Goal: Check status

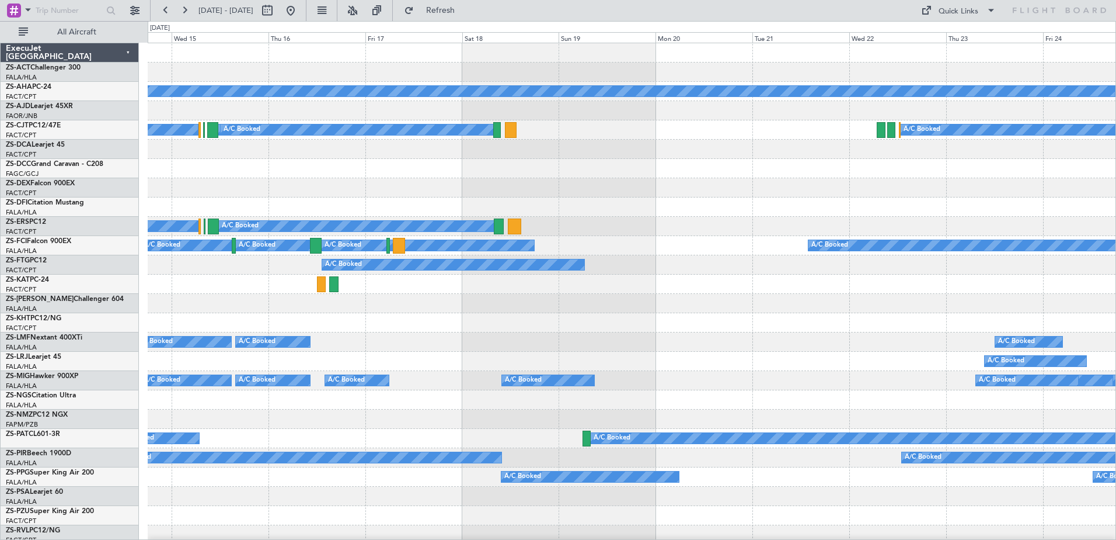
click at [1057, 235] on div "Planned Maint A/C Booked A/C Booked A/C Booked A/C Booked A/C Booked A/C Booked…" at bounding box center [632, 524] width 968 height 963
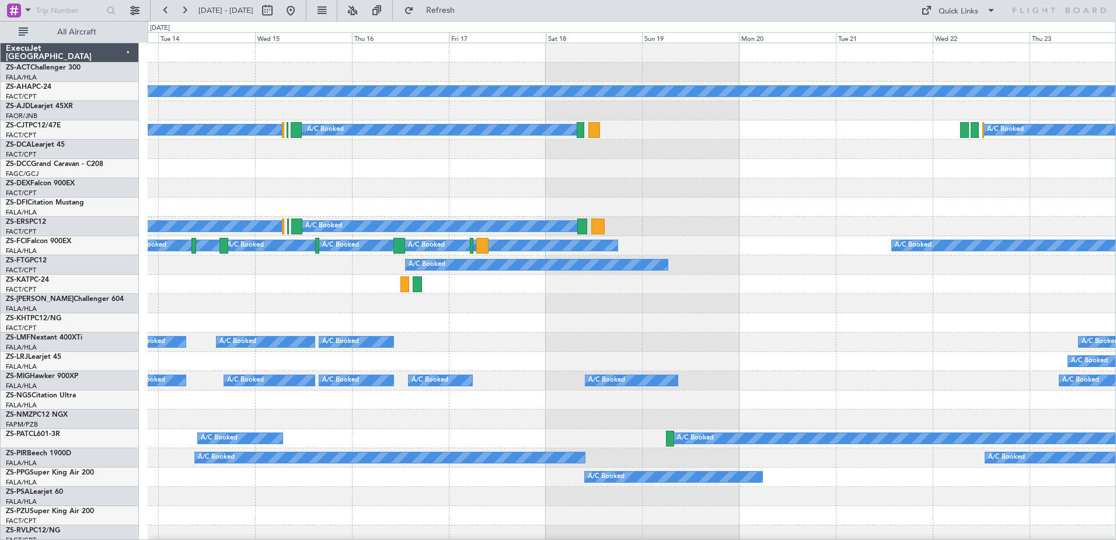
click at [834, 367] on div "Planned Maint A/C Booked A/C Booked A/C Booked A/C Booked A/C Booked A/C Booked…" at bounding box center [632, 544] width 968 height 1002
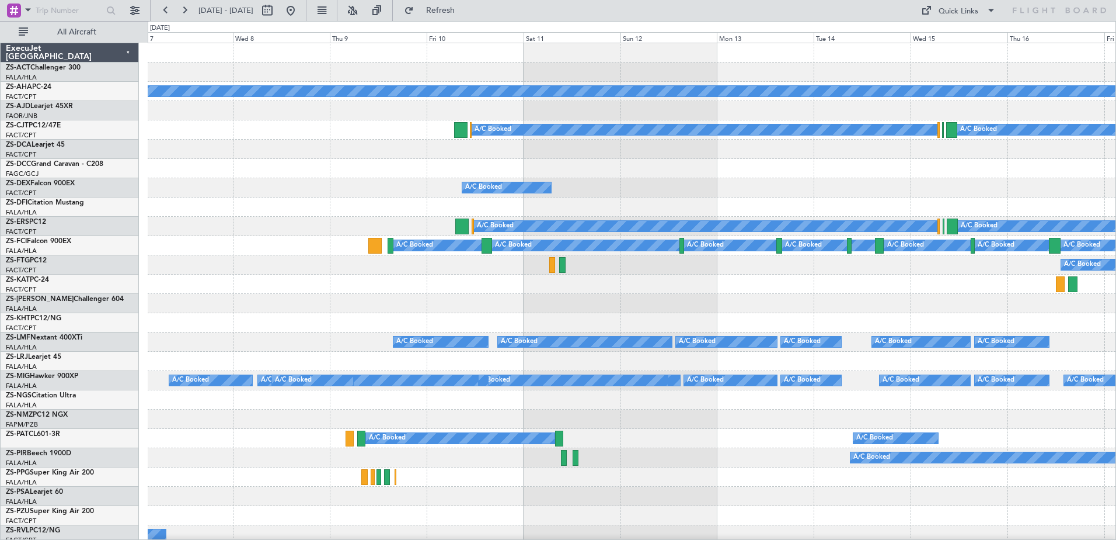
click at [949, 210] on div "Planned Maint A/C Booked A/C Booked A/C Booked A/C Booked A/C Booked A/C Booked…" at bounding box center [632, 544] width 968 height 1002
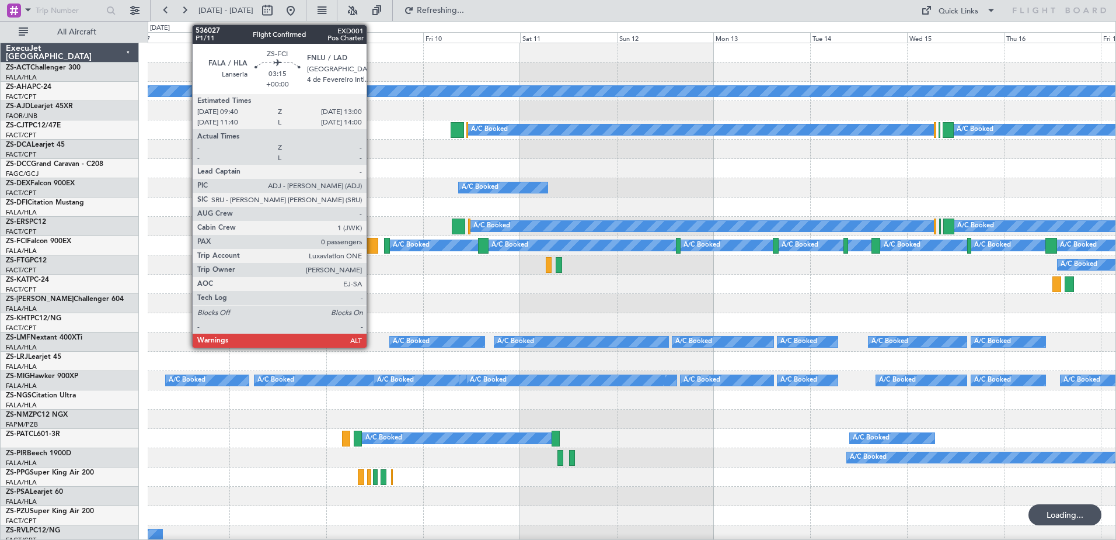
click at [372, 251] on div at bounding box center [372, 246] width 14 height 16
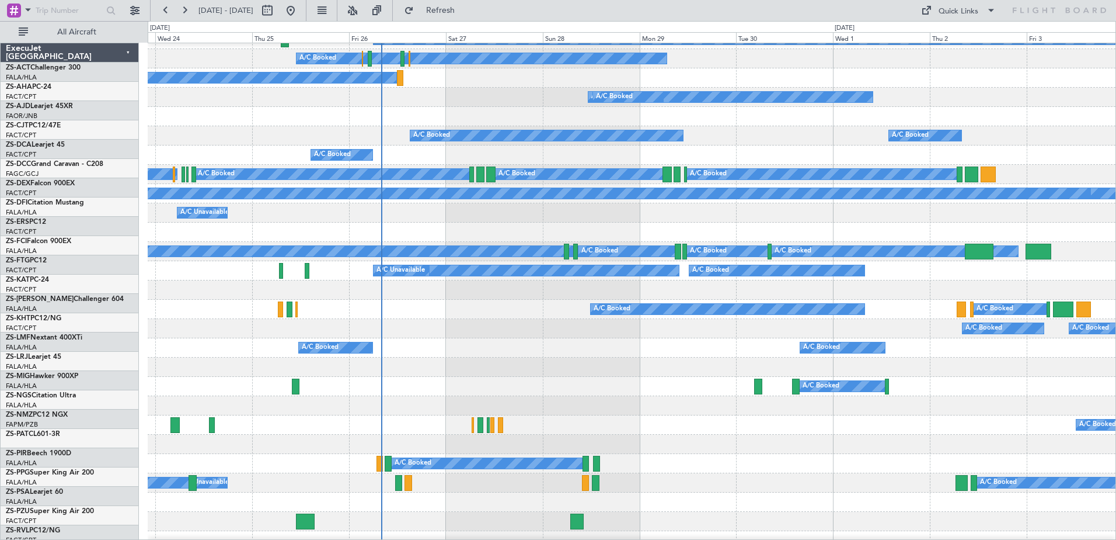
scroll to position [57, 0]
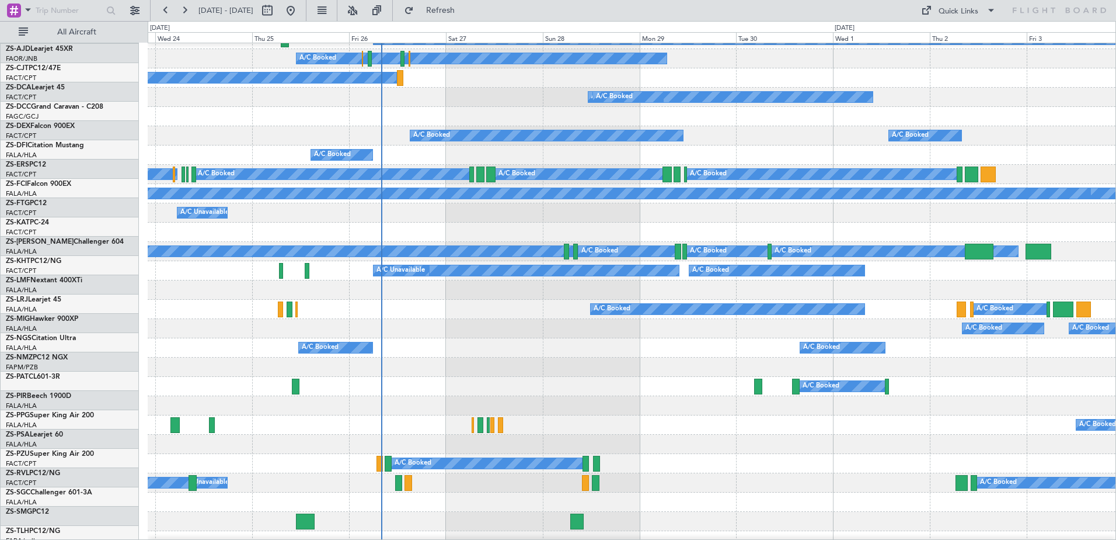
click at [609, 366] on div at bounding box center [632, 366] width 968 height 19
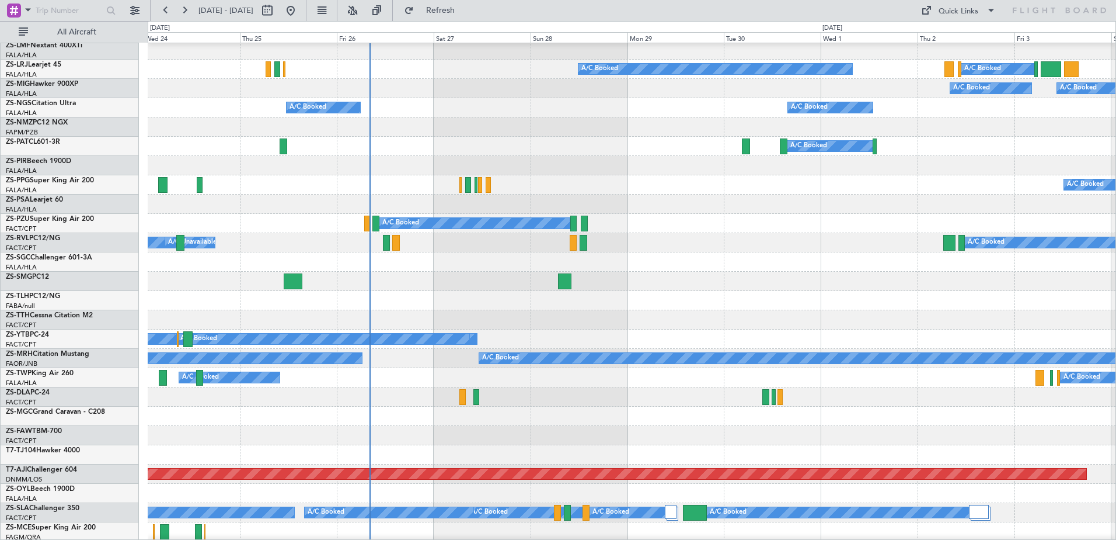
scroll to position [584, 0]
